Goal: Task Accomplishment & Management: Manage account settings

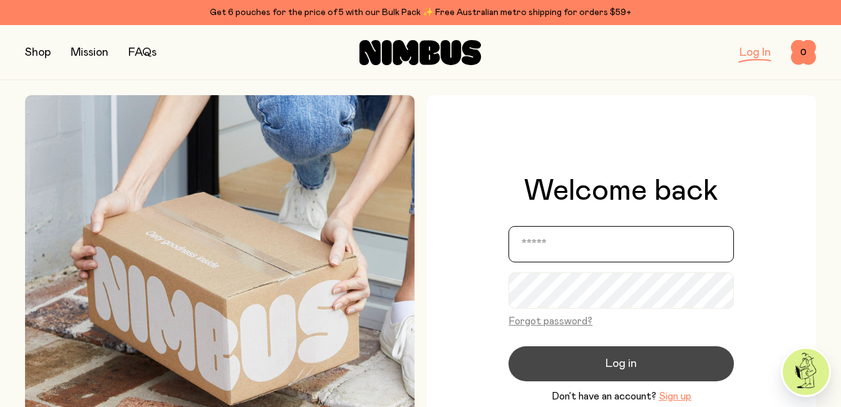
type input "**********"
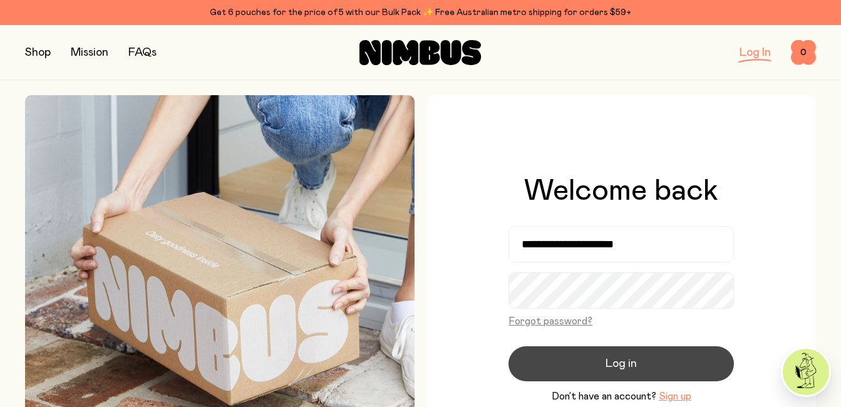
click at [618, 370] on span "Log in" at bounding box center [620, 364] width 31 height 18
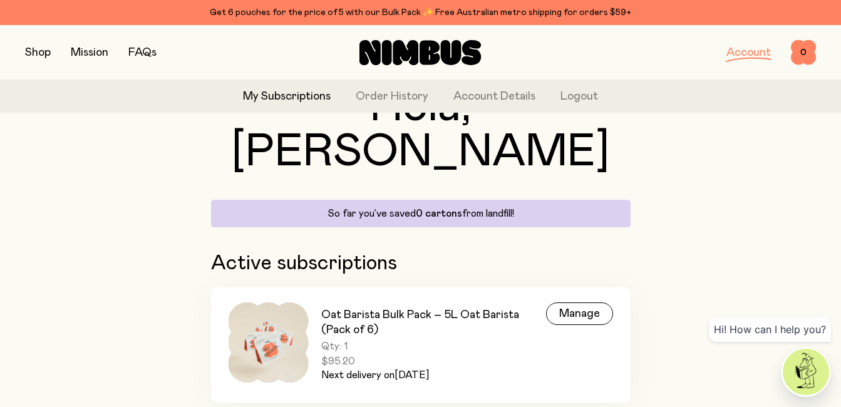
scroll to position [89, 0]
click at [583, 302] on div "Manage" at bounding box center [579, 313] width 67 height 23
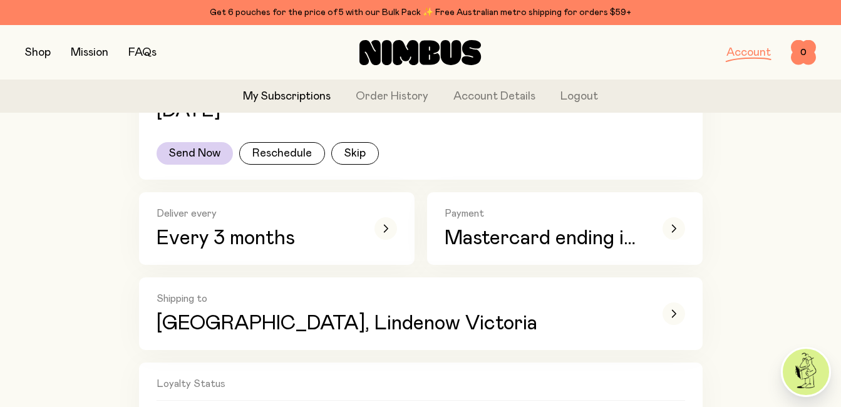
scroll to position [311, 0]
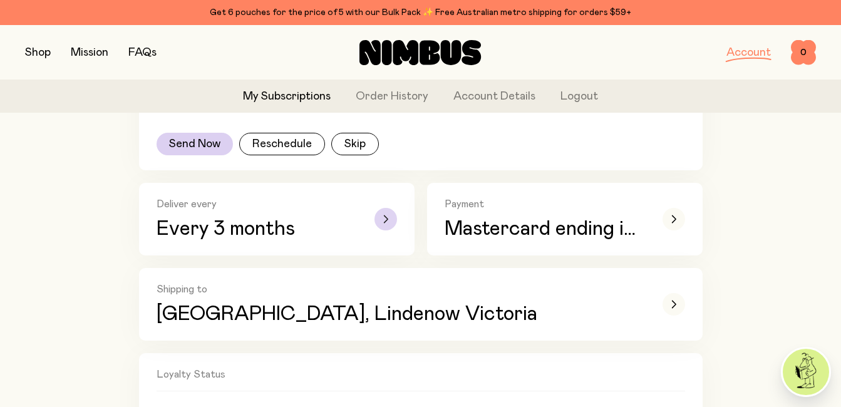
click at [385, 217] on icon "button" at bounding box center [385, 219] width 5 height 8
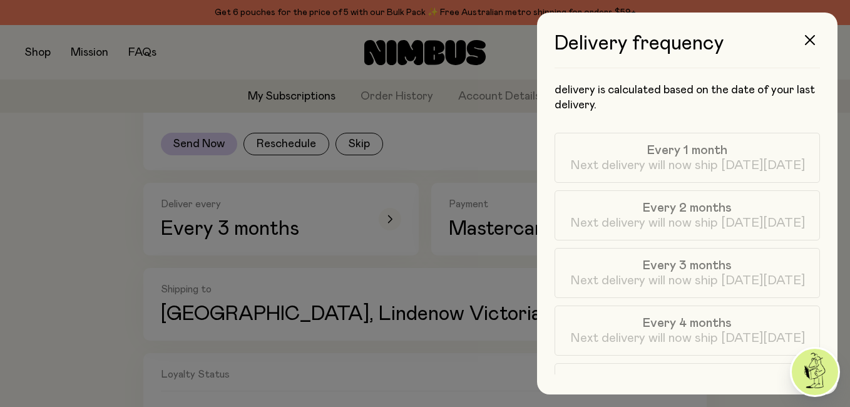
scroll to position [0, 0]
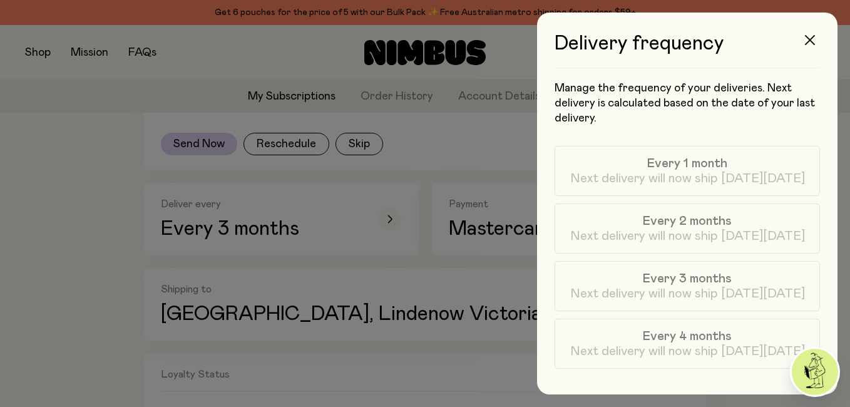
click at [807, 37] on icon "button" at bounding box center [810, 40] width 10 height 10
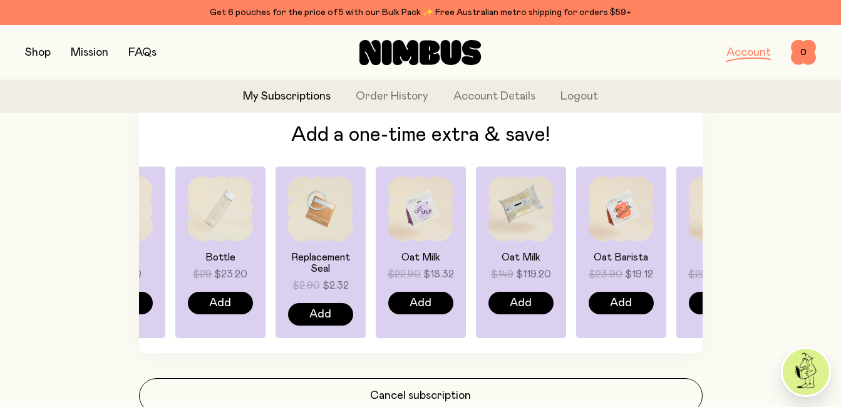
scroll to position [1063, 0]
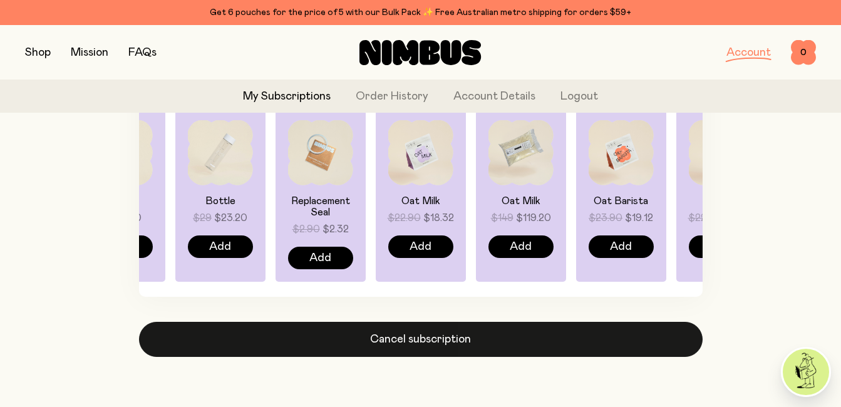
click at [440, 335] on button "Cancel subscription" at bounding box center [420, 339] width 563 height 35
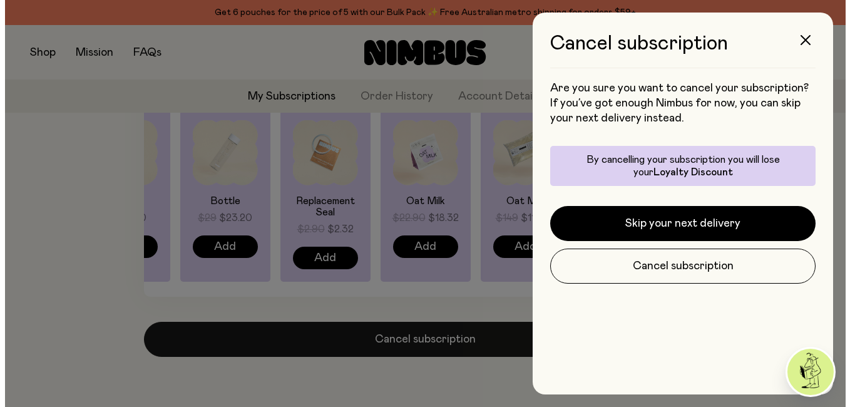
scroll to position [0, 0]
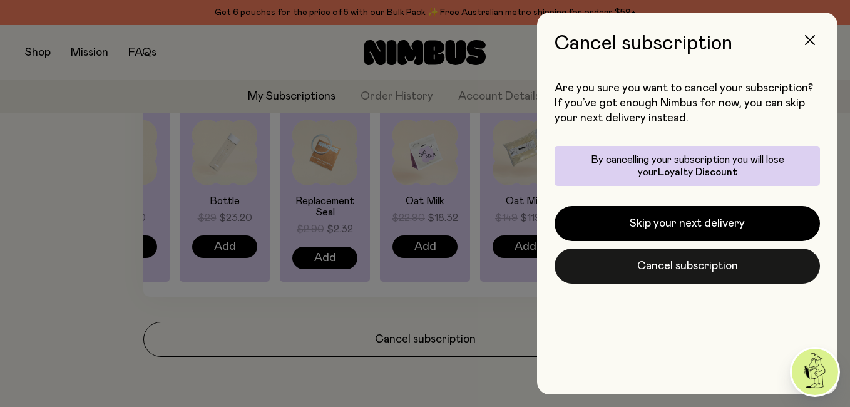
click at [726, 264] on button "Cancel subscription" at bounding box center [687, 265] width 265 height 35
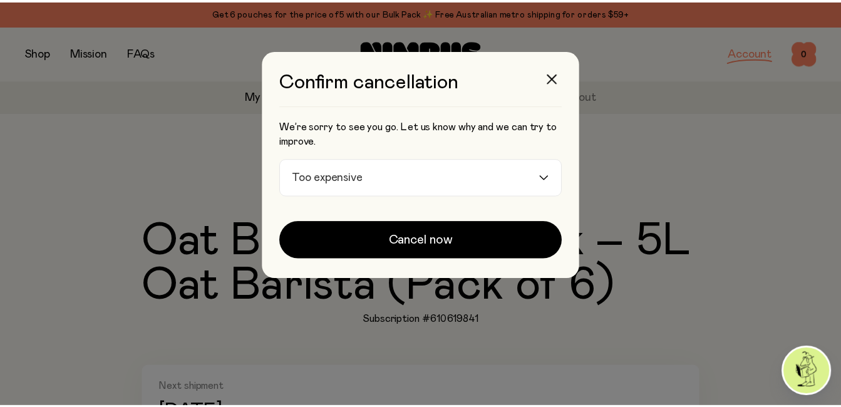
scroll to position [1063, 0]
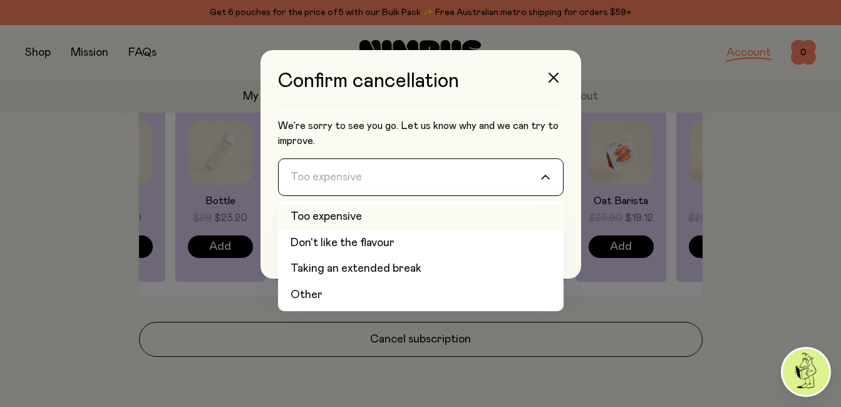
click at [545, 170] on div "Loading..." at bounding box center [551, 177] width 23 height 36
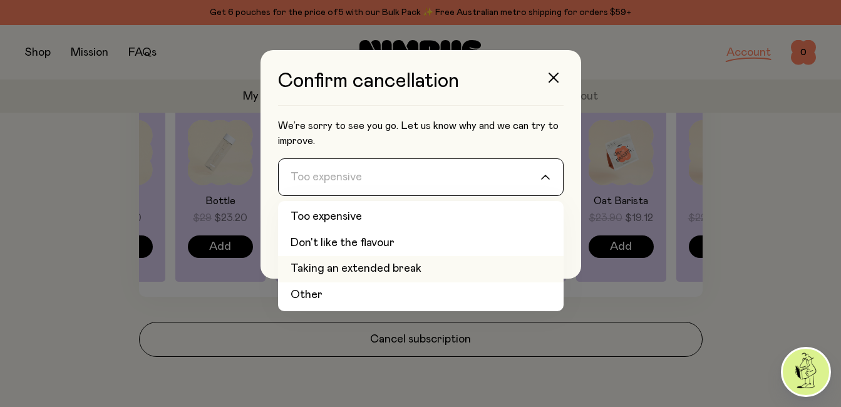
click at [372, 271] on li "Taking an extended break" at bounding box center [420, 269] width 285 height 26
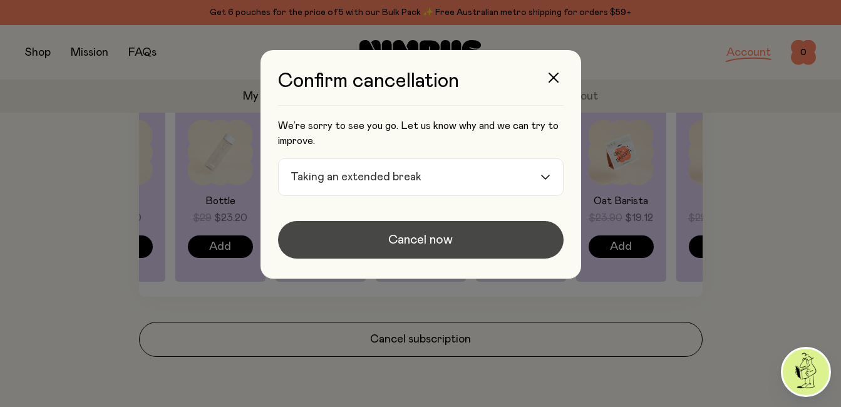
click at [438, 247] on span "Cancel now" at bounding box center [420, 240] width 64 height 18
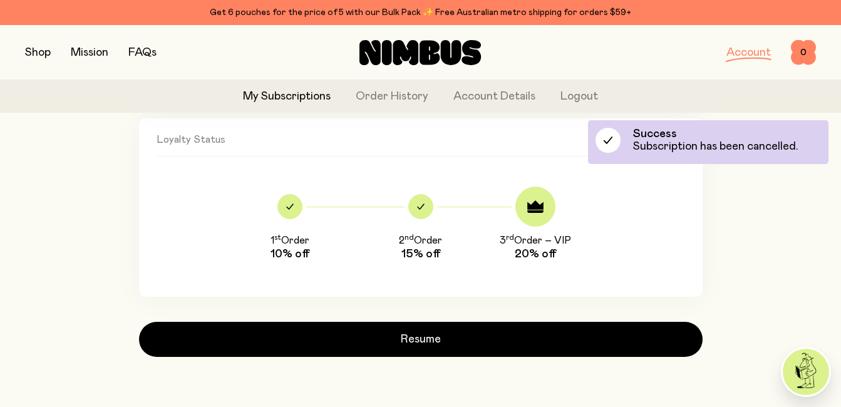
scroll to position [546, 0]
